Goal: Information Seeking & Learning: Find specific fact

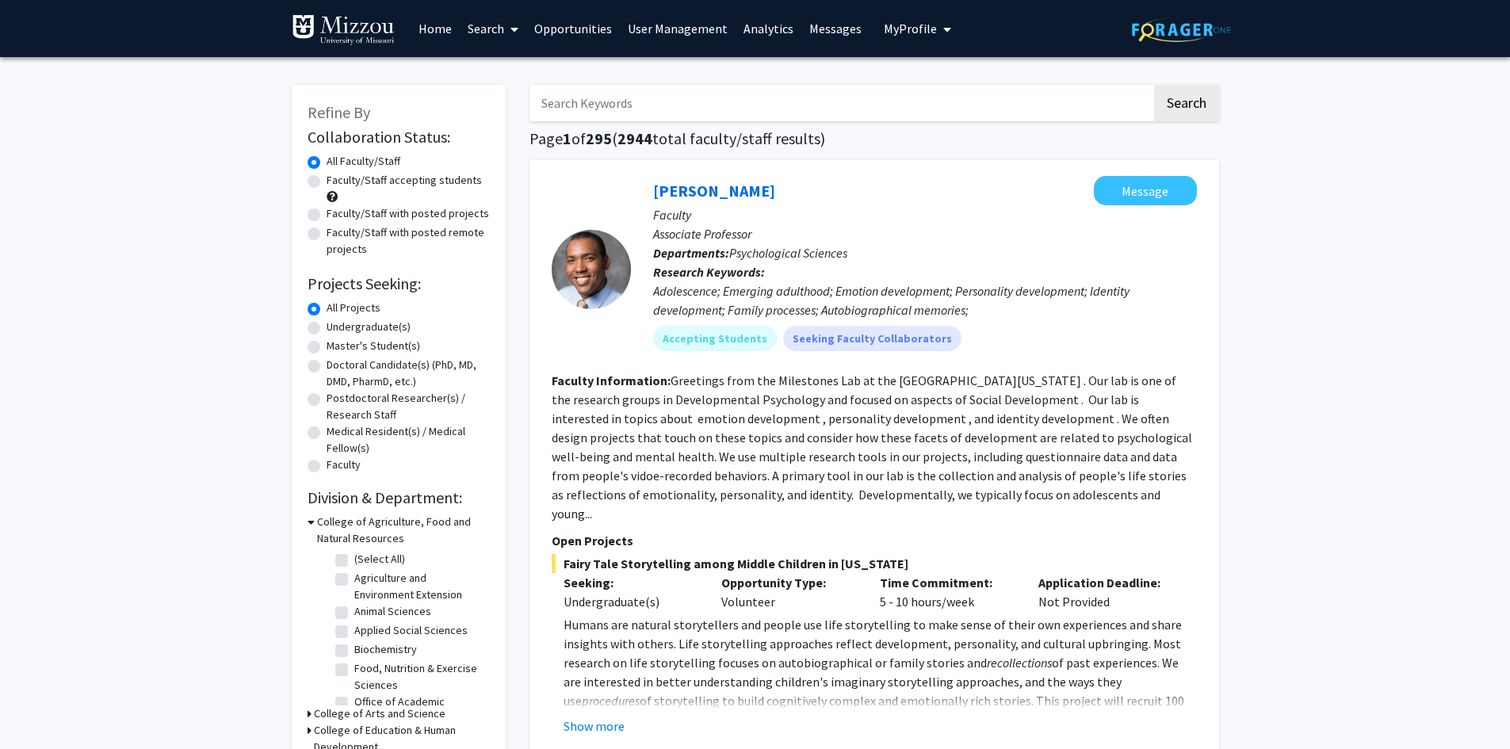
click at [969, 100] on input "Search Keywords" at bounding box center [840, 103] width 622 height 36
type input "[PERSON_NAME]"
click at [1154, 85] on button "Search" at bounding box center [1186, 103] width 65 height 36
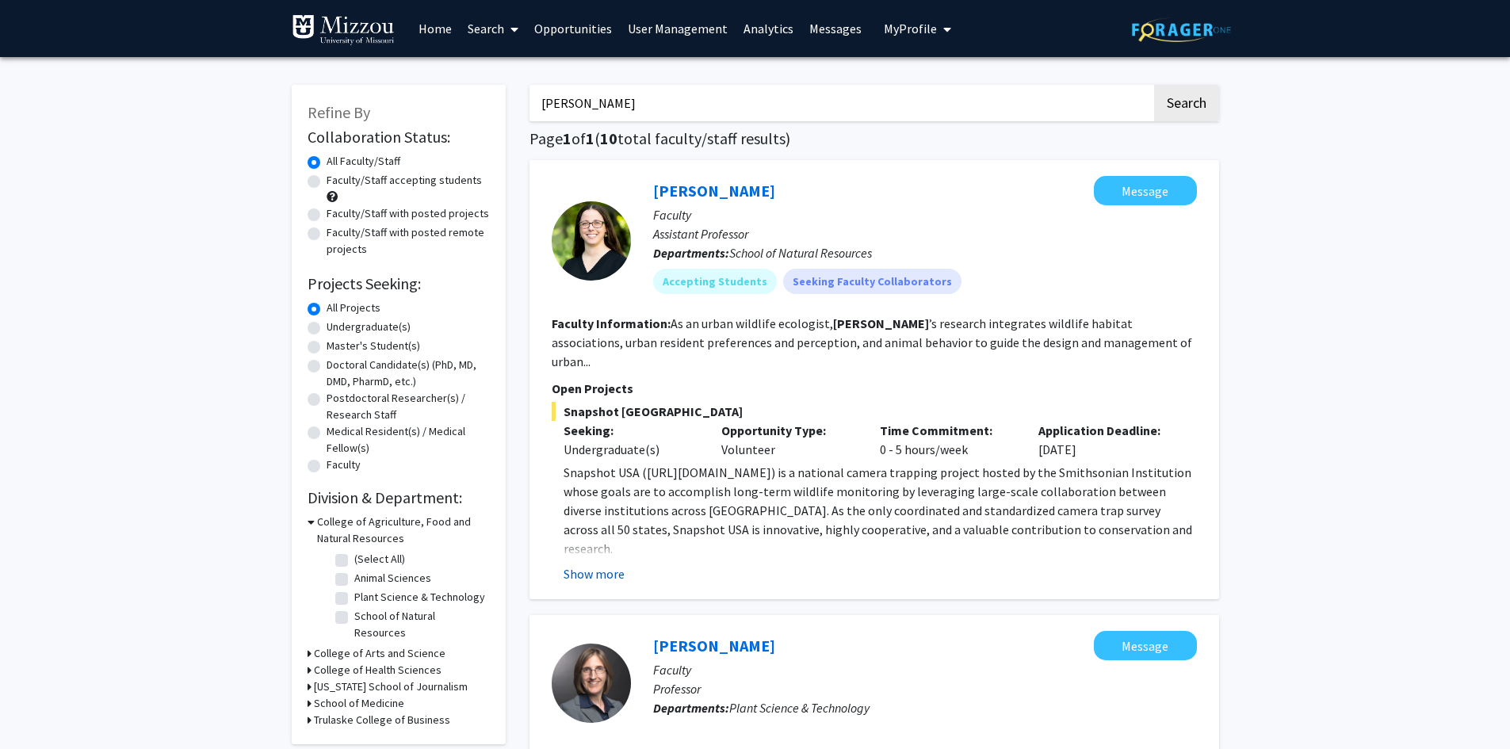
click at [609, 564] on button "Show more" at bounding box center [593, 573] width 61 height 19
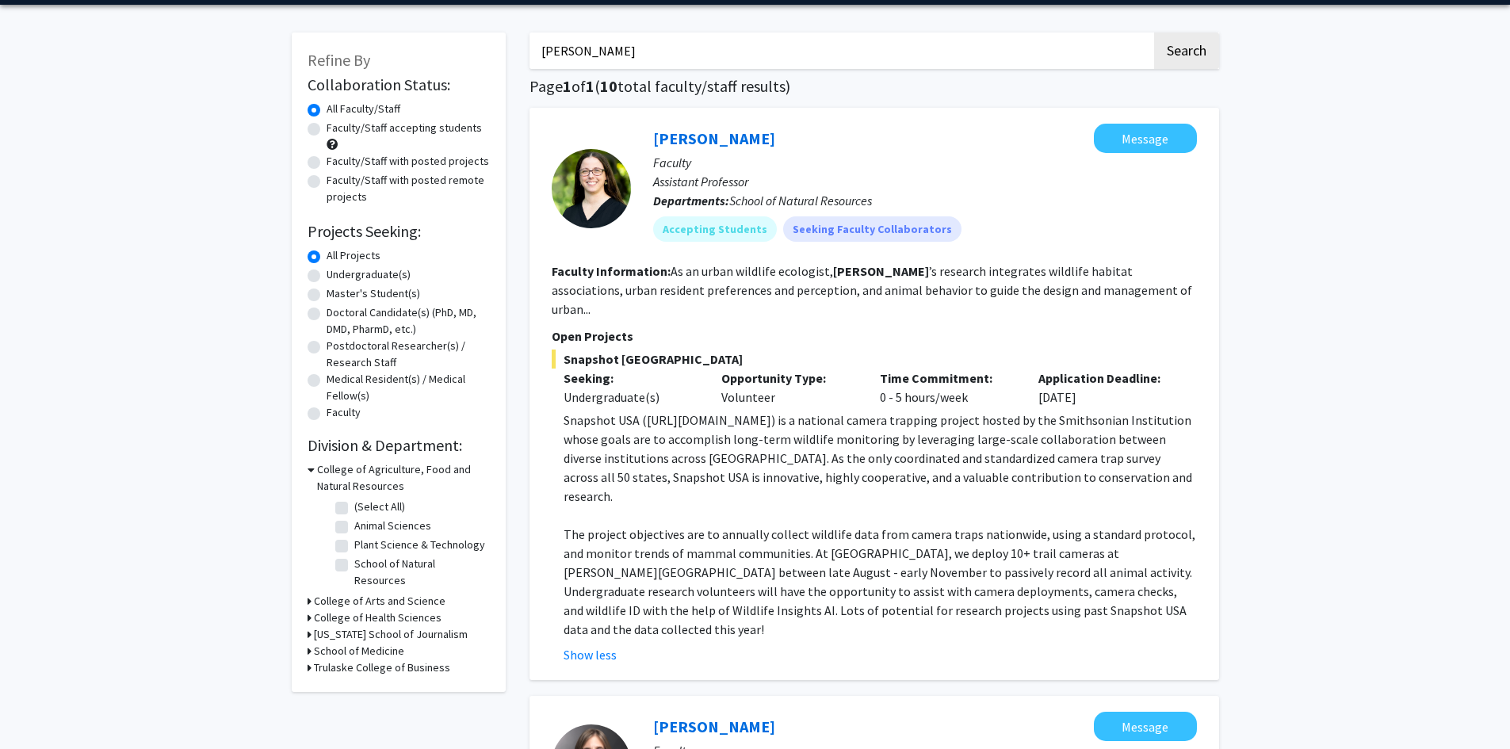
scroll to position [79, 0]
